Goal: Transaction & Acquisition: Book appointment/travel/reservation

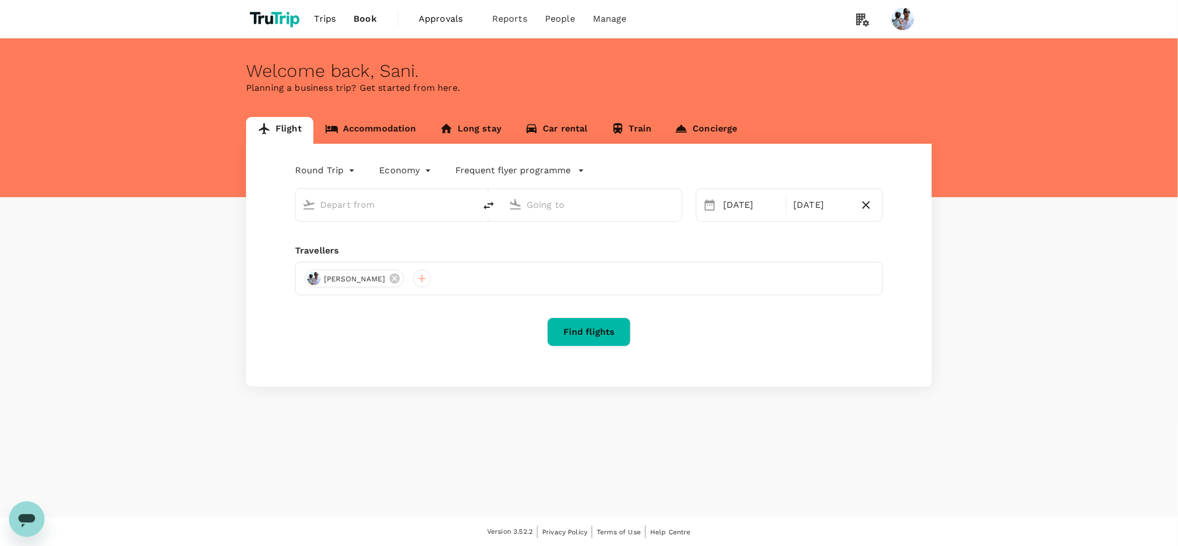
type input "[GEOGRAPHIC_DATA], [GEOGRAPHIC_DATA] (any)"
type input "Soekarno-Hatta Intl (CGK)"
type input "[GEOGRAPHIC_DATA], [GEOGRAPHIC_DATA] (any)"
type input "Soekarno-Hatta Intl (CGK)"
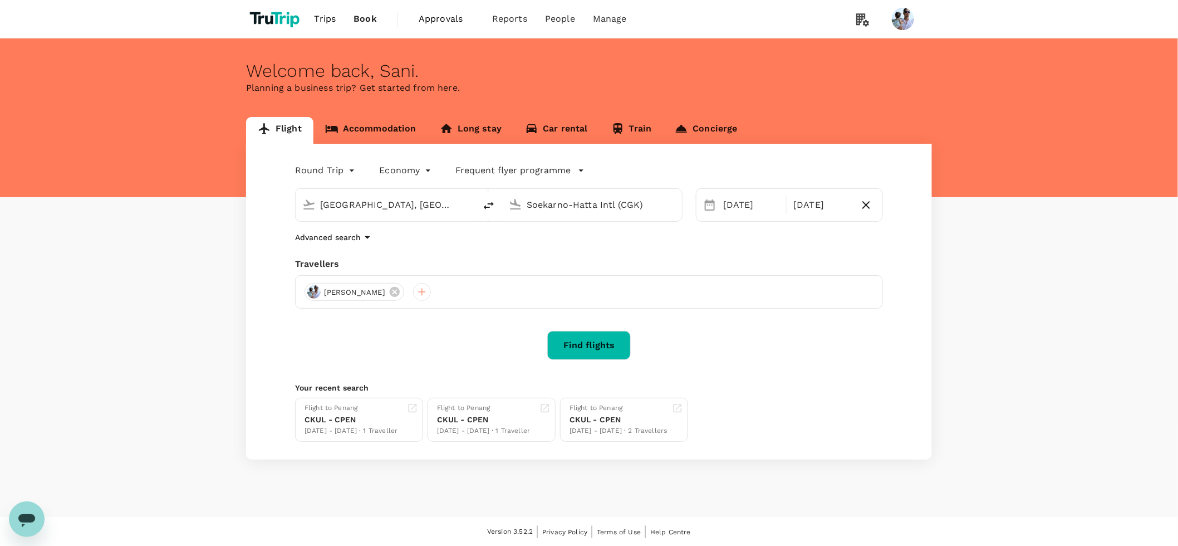
click at [390, 136] on link "Accommodation" at bounding box center [371, 130] width 115 height 27
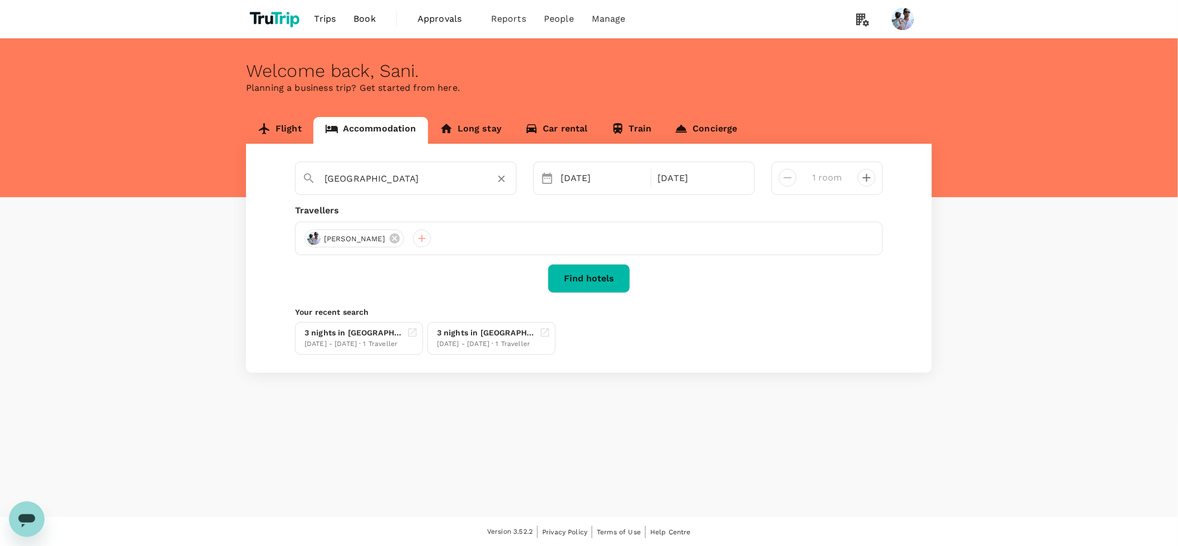
click at [428, 178] on input "[GEOGRAPHIC_DATA]" at bounding box center [402, 178] width 154 height 17
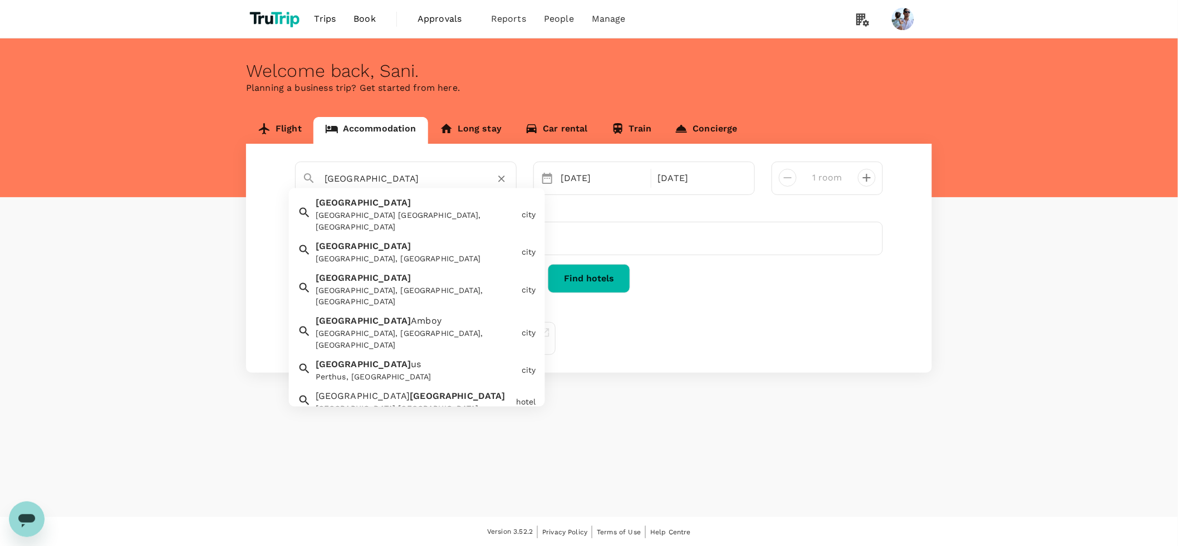
click at [331, 205] on span "[GEOGRAPHIC_DATA]" at bounding box center [364, 202] width 96 height 11
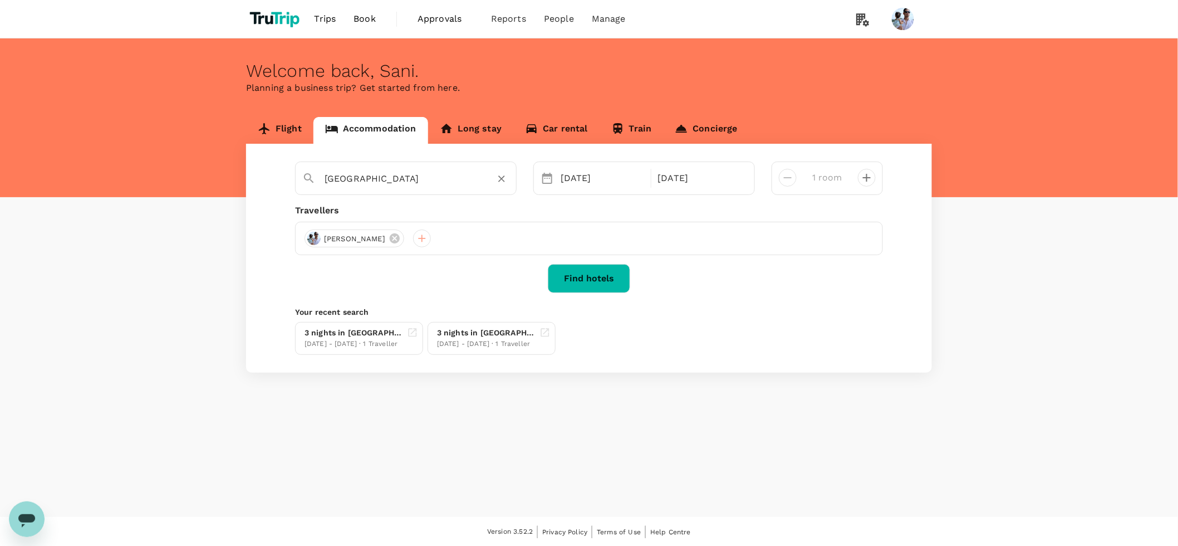
type input "[GEOGRAPHIC_DATA]"
click at [598, 275] on button "Find hotels" at bounding box center [589, 278] width 82 height 29
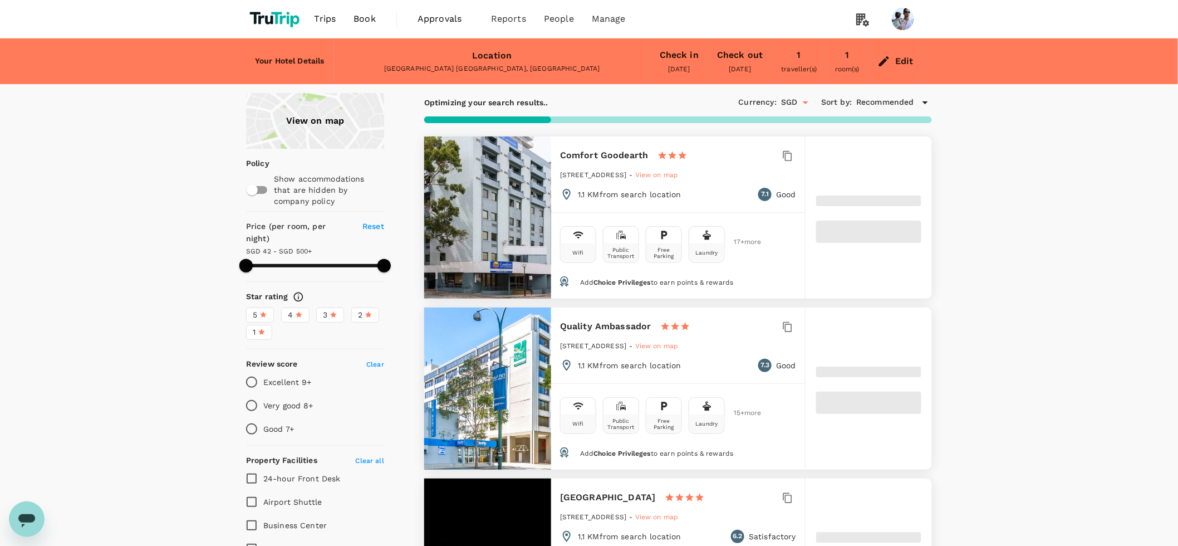
type input "499.71"
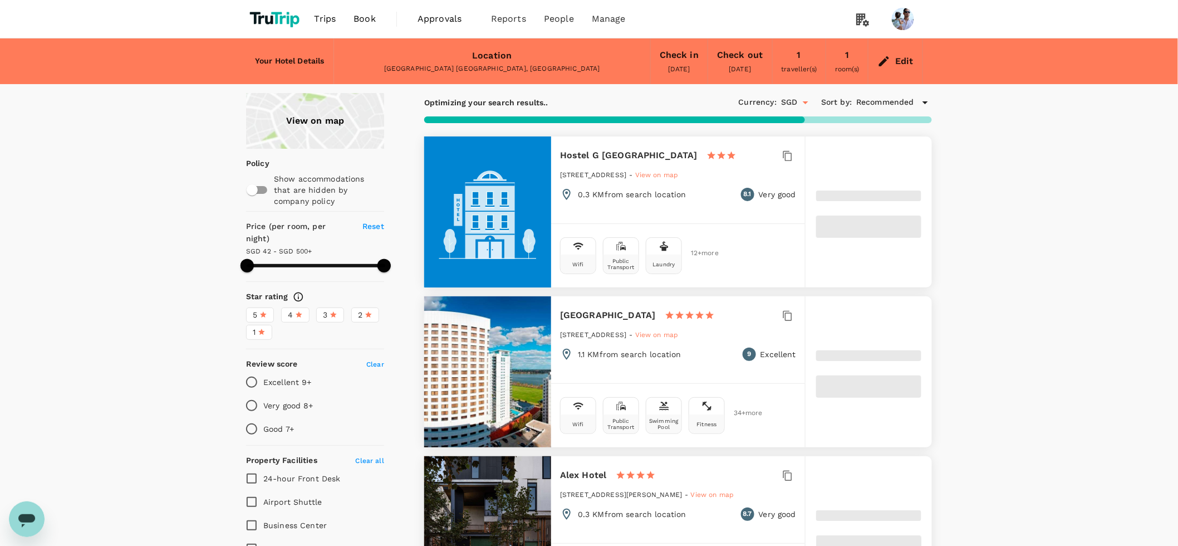
type input "41.27"
type input "499.27"
type input "37.27"
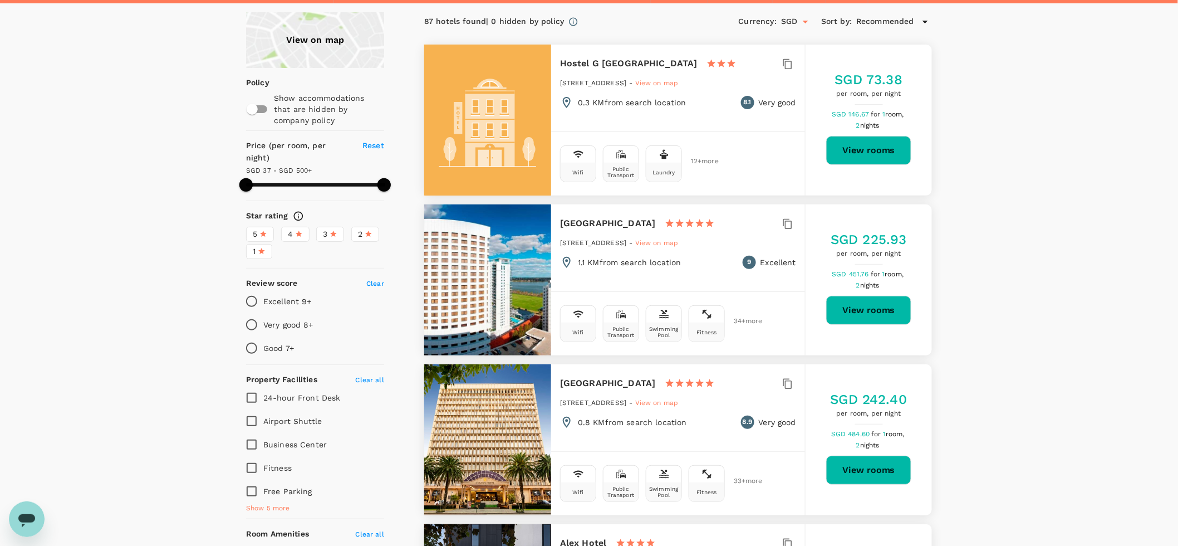
scroll to position [149, 0]
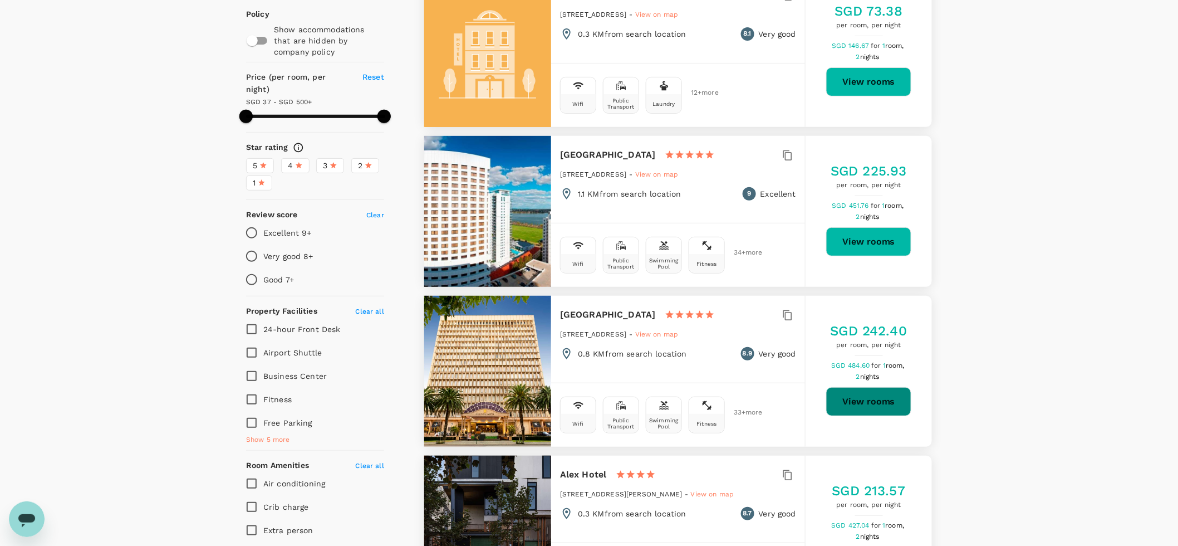
click at [873, 403] on button "View rooms" at bounding box center [868, 401] width 85 height 29
type input "499.27"
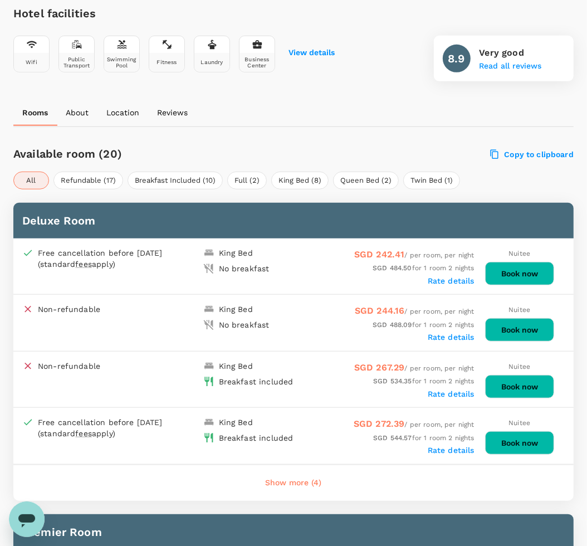
scroll to position [552, 0]
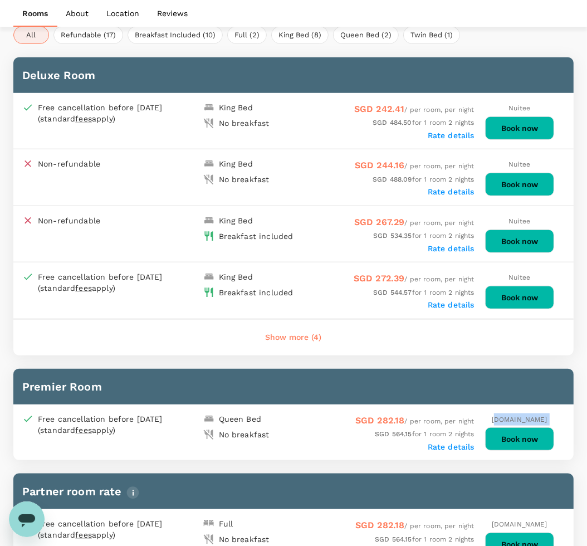
drag, startPoint x: 502, startPoint y: 414, endPoint x: 561, endPoint y: 413, distance: 59.0
click at [561, 413] on div "Booking.com Book now" at bounding box center [519, 432] width 90 height 38
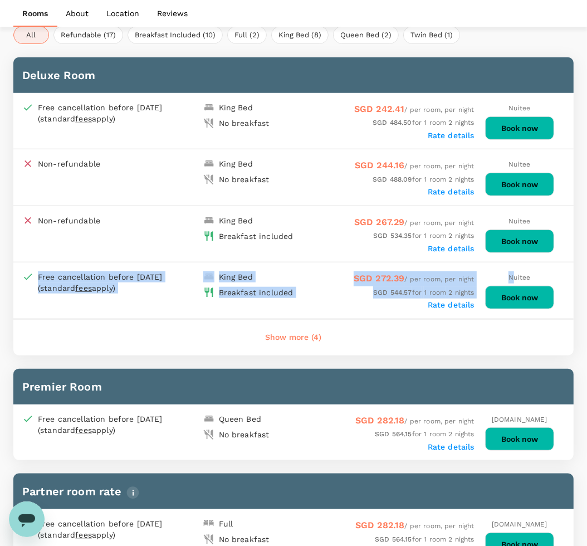
drag, startPoint x: 521, startPoint y: 275, endPoint x: 549, endPoint y: 277, distance: 27.9
click at [549, 277] on div "Nuitee Book now" at bounding box center [519, 290] width 90 height 38
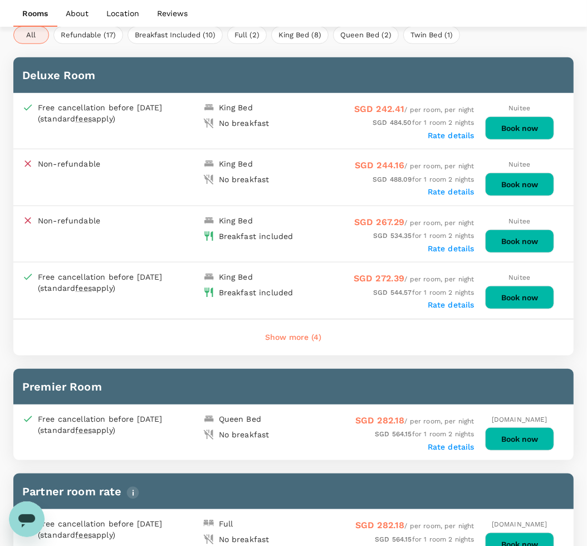
click at [514, 341] on div "Show more (4)" at bounding box center [293, 338] width 560 height 36
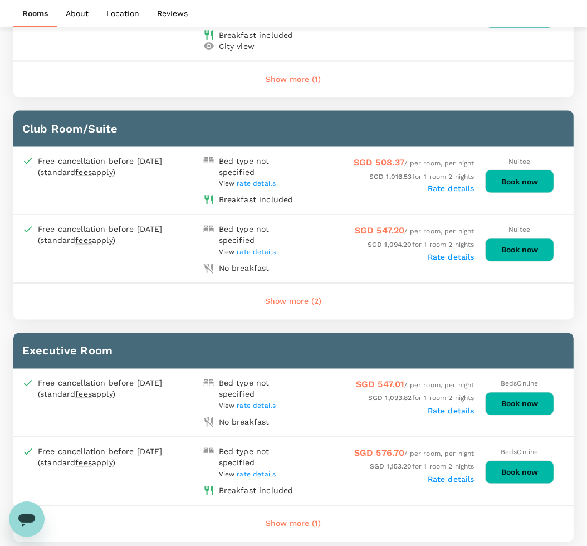
scroll to position [1300, 0]
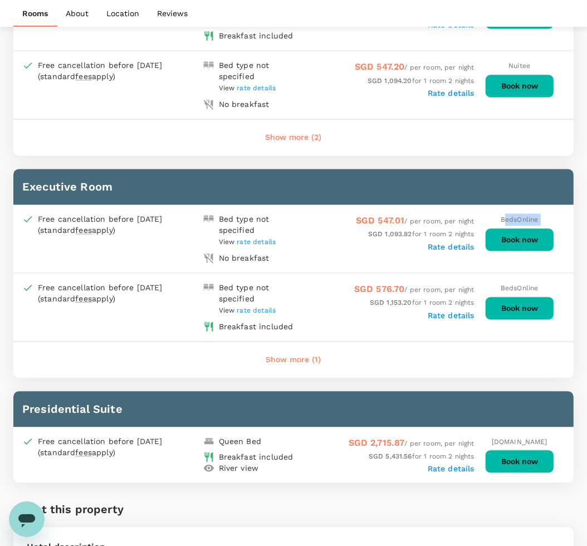
drag, startPoint x: 507, startPoint y: 204, endPoint x: 557, endPoint y: 216, distance: 52.0
click at [557, 216] on div "BedsOnline Book now" at bounding box center [519, 233] width 90 height 38
click at [449, 89] on label "Rate details" at bounding box center [451, 93] width 47 height 9
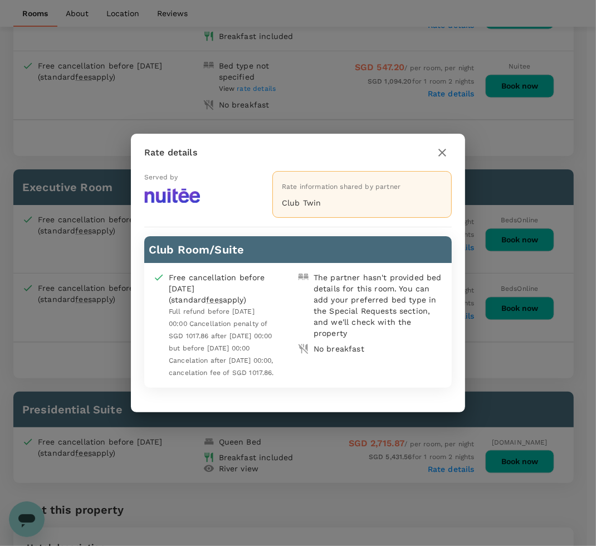
drag, startPoint x: 150, startPoint y: 170, endPoint x: 199, endPoint y: 205, distance: 59.8
click at [199, 205] on div "Served by" at bounding box center [195, 194] width 102 height 47
click at [410, 488] on div "Rate details Served by Rate information shared by partner Club Twin Club Room/S…" at bounding box center [298, 273] width 596 height 546
click at [441, 148] on icon "button" at bounding box center [442, 152] width 13 height 13
